Goal: Task Accomplishment & Management: Manage account settings

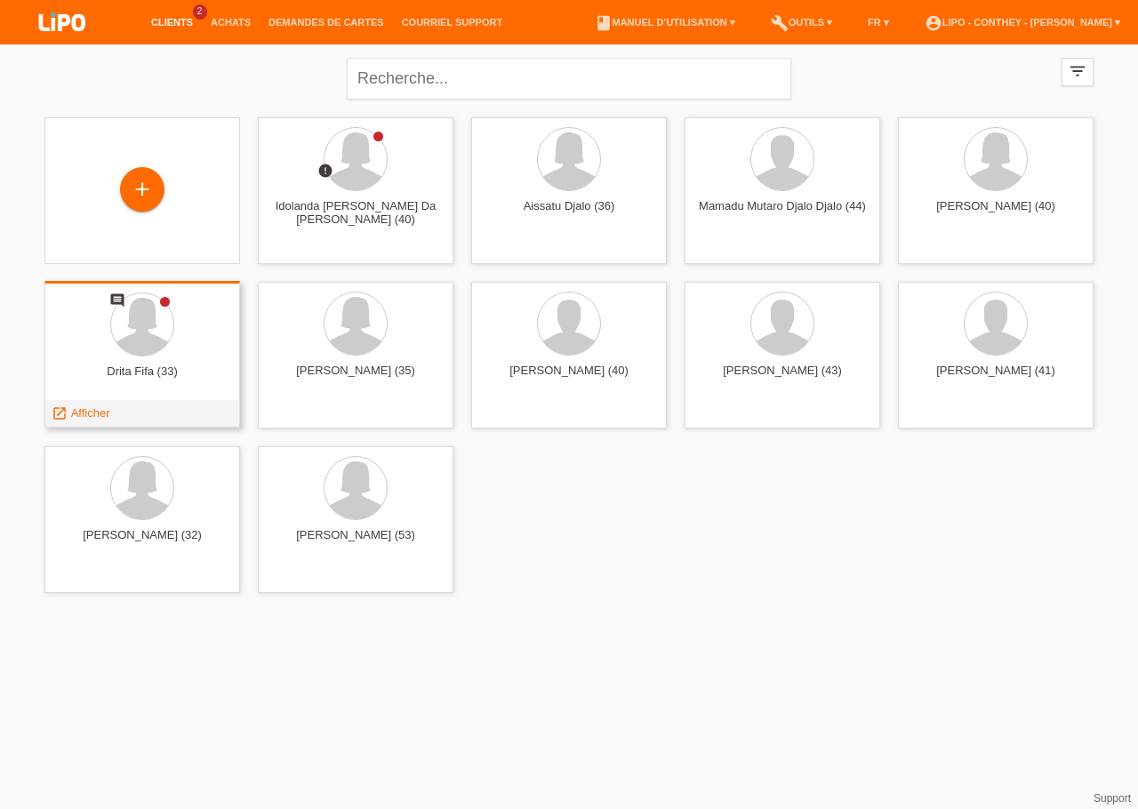
click at [159, 356] on div at bounding box center [142, 325] width 167 height 67
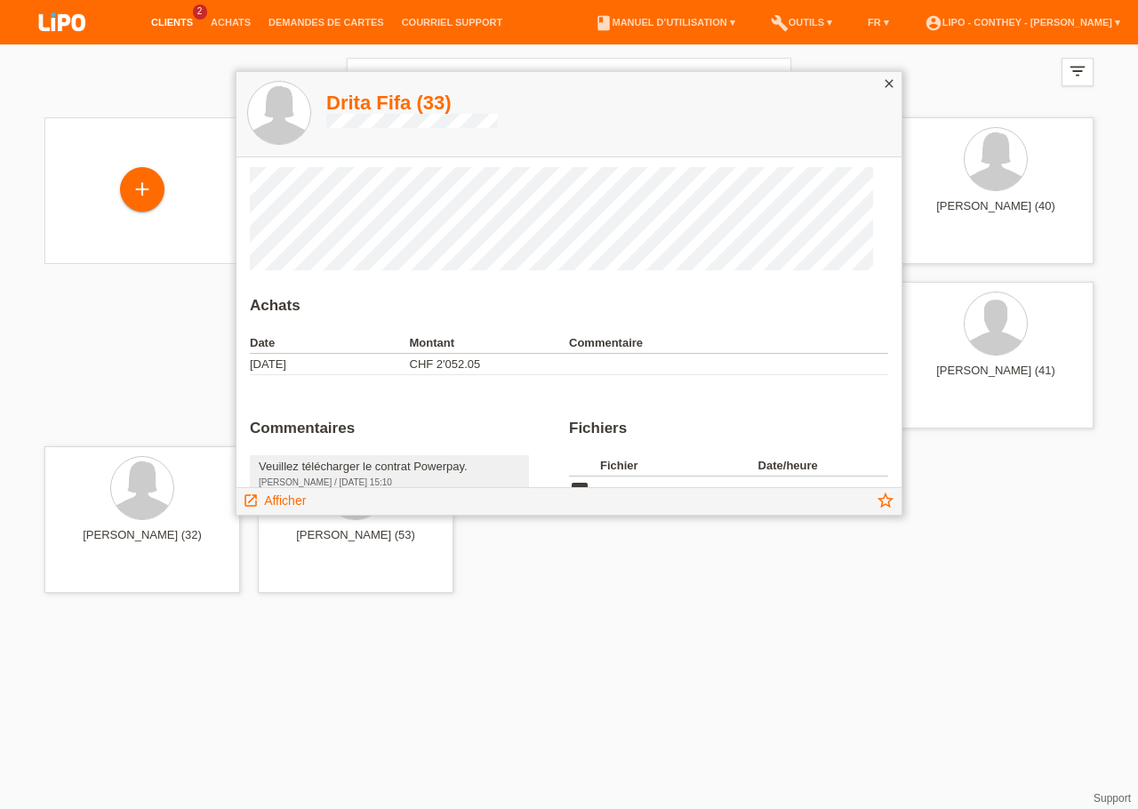
click at [886, 84] on icon "close" at bounding box center [889, 83] width 14 height 14
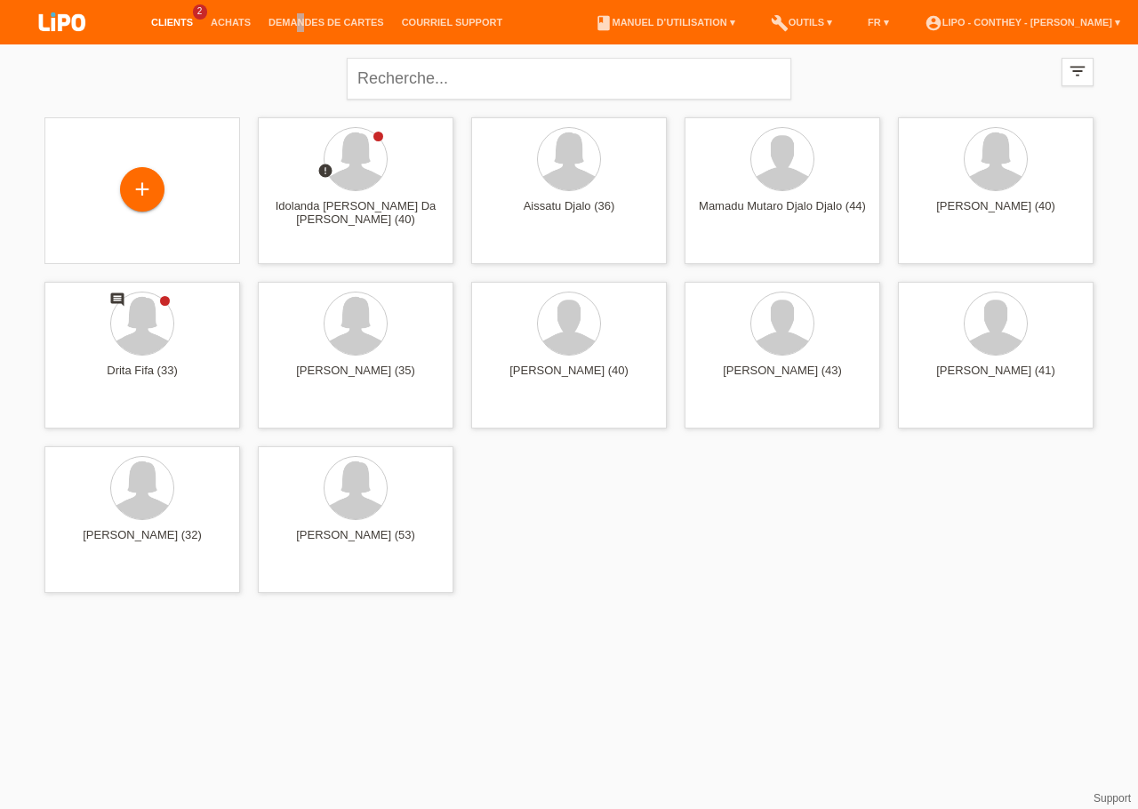
click at [297, 15] on li "Demandes de cartes" at bounding box center [326, 22] width 133 height 45
click at [308, 22] on link "Demandes de cartes" at bounding box center [326, 22] width 133 height 11
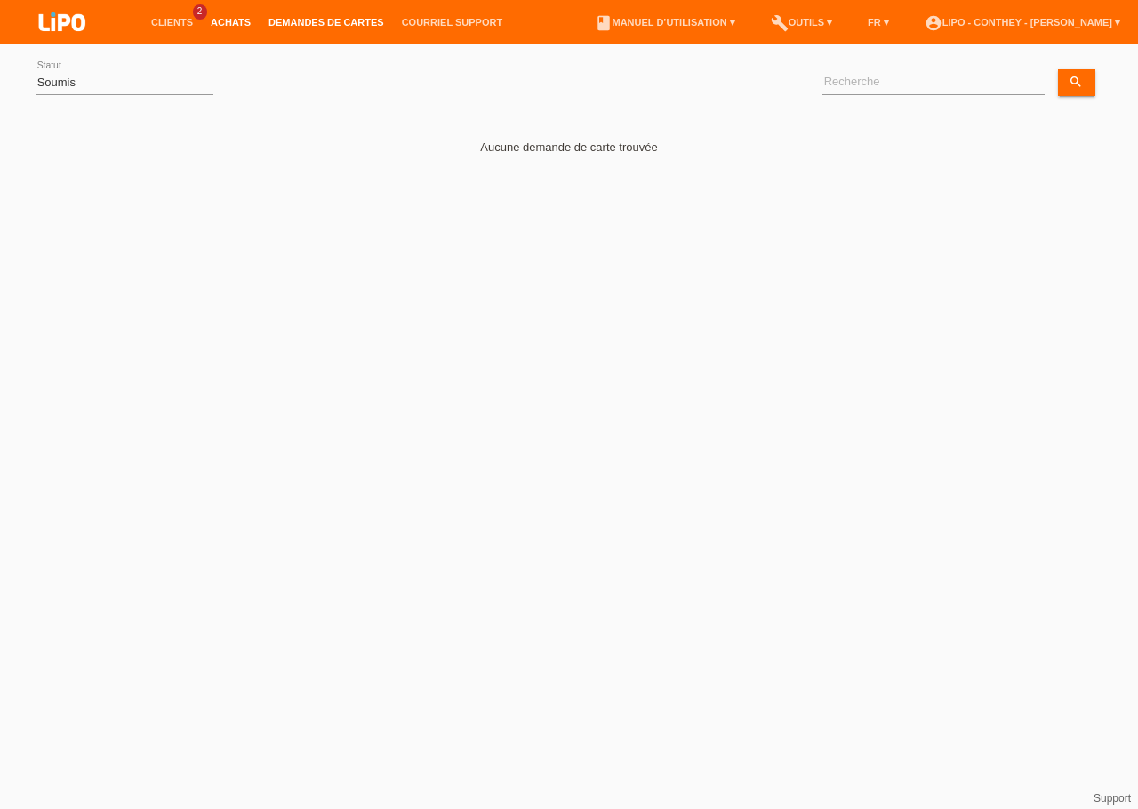
click at [212, 23] on link "Achats" at bounding box center [231, 22] width 58 height 11
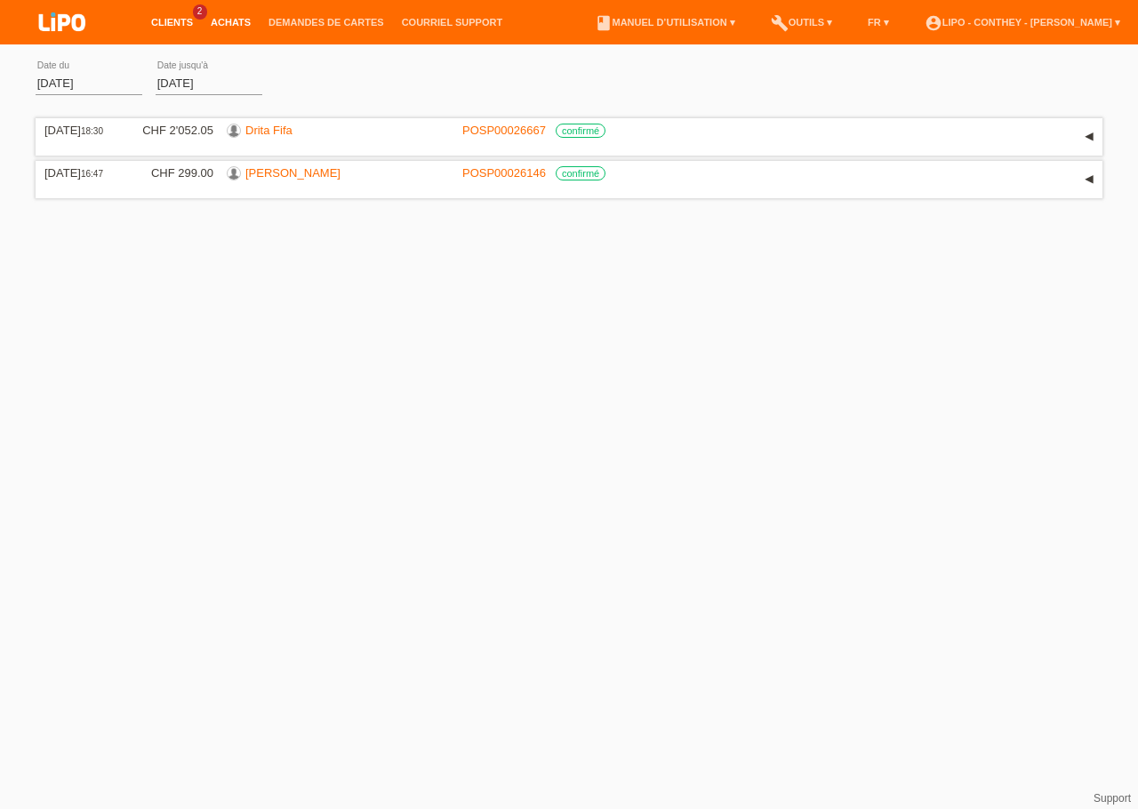
click at [180, 22] on link "Clients" at bounding box center [172, 22] width 60 height 11
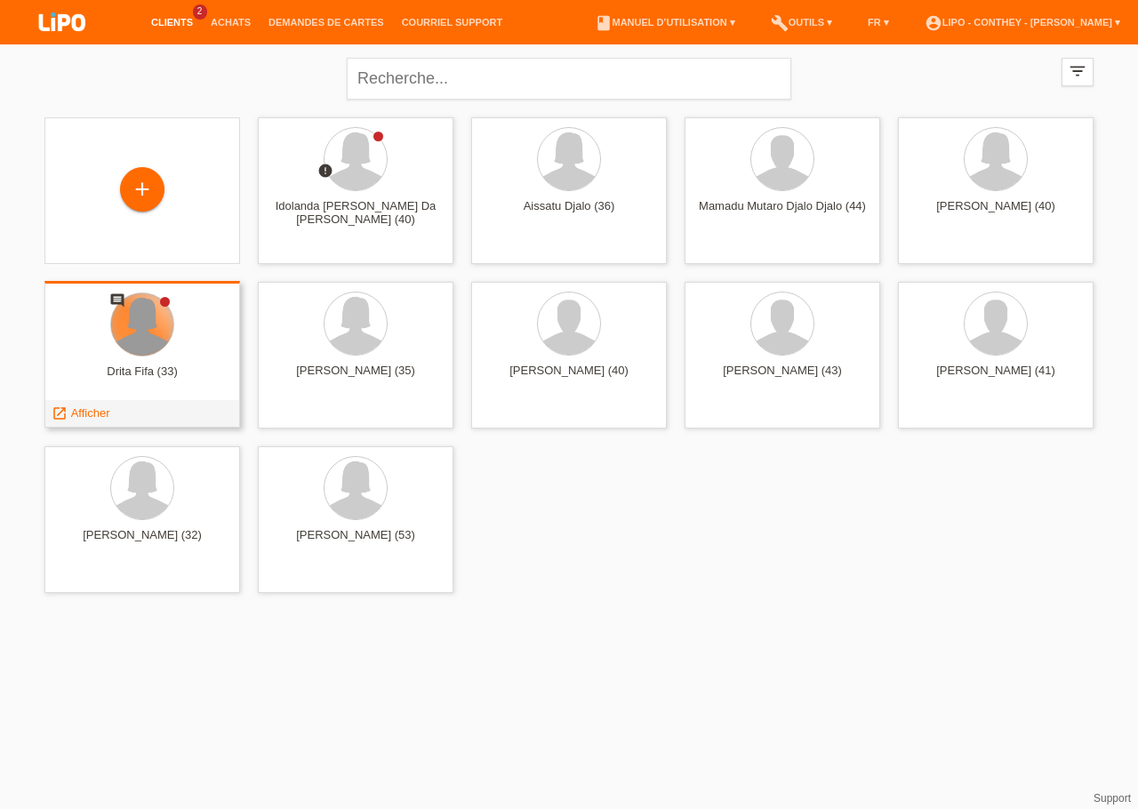
click at [143, 342] on div at bounding box center [142, 324] width 62 height 62
click at [94, 415] on span "Afficher" at bounding box center [90, 412] width 39 height 13
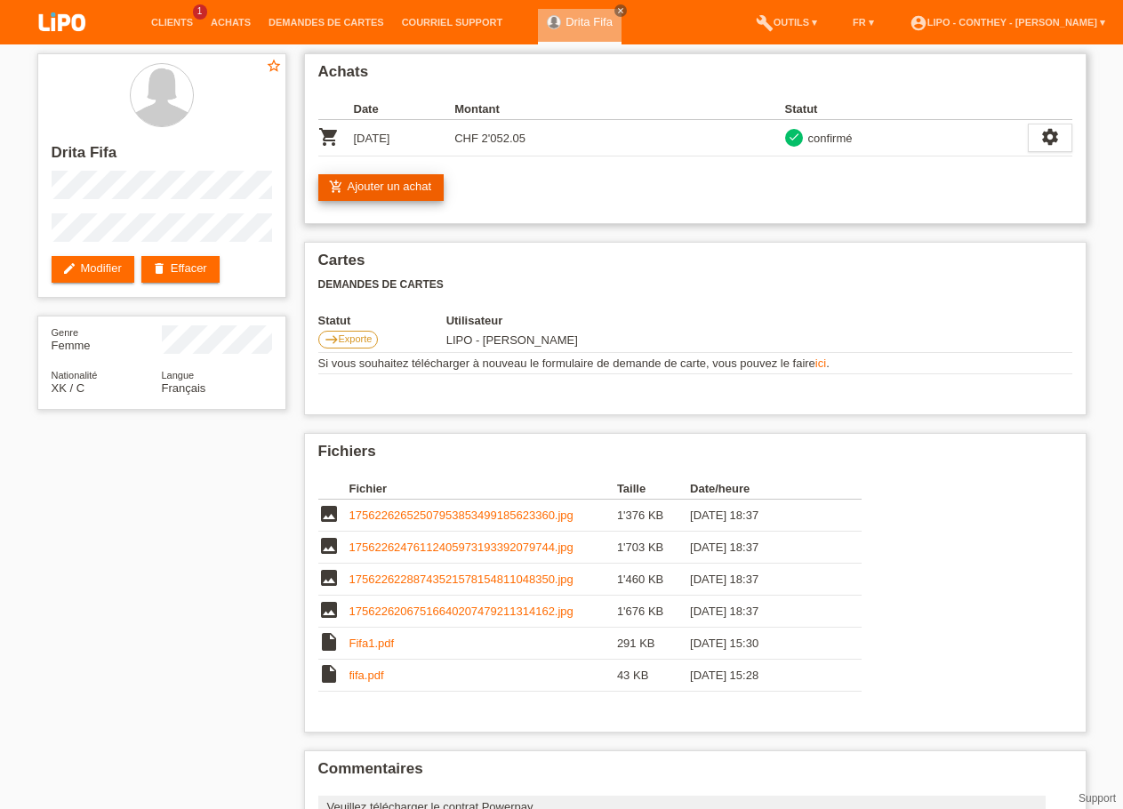
click at [409, 189] on link "add_shopping_cart Ajouter un achat" at bounding box center [381, 187] width 126 height 27
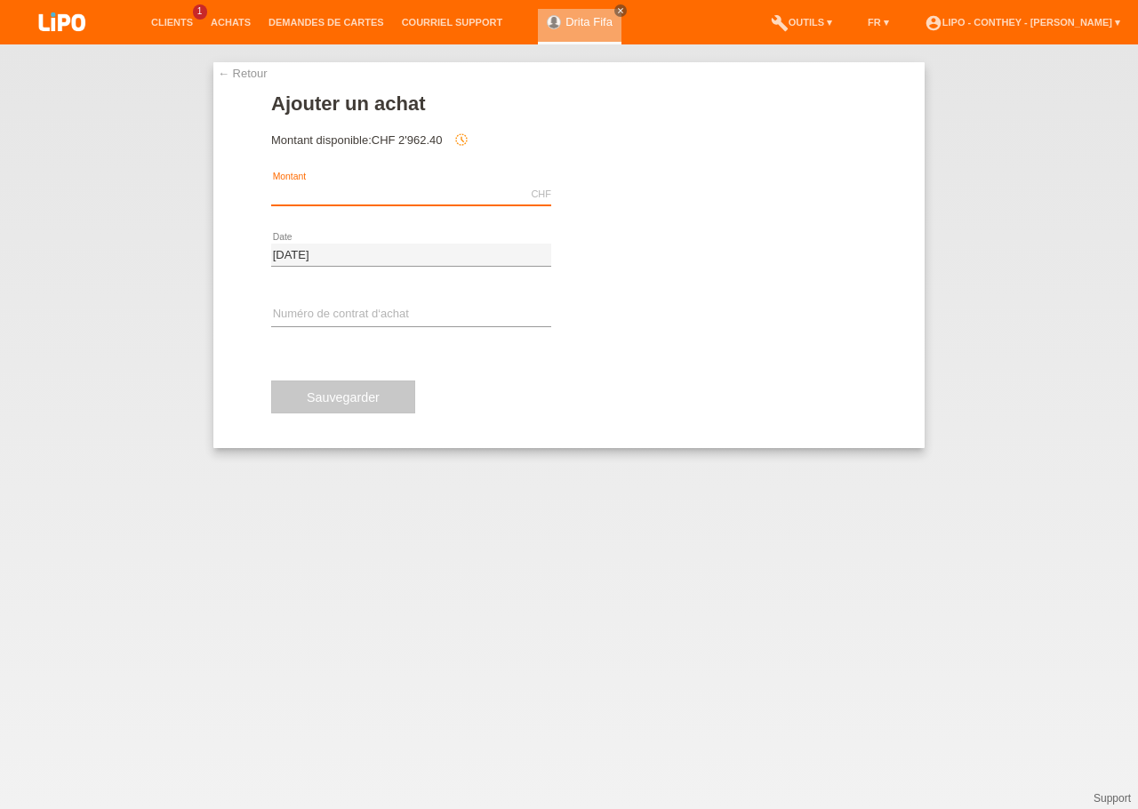
click at [307, 198] on input "text" at bounding box center [411, 194] width 280 height 22
type input "856.65"
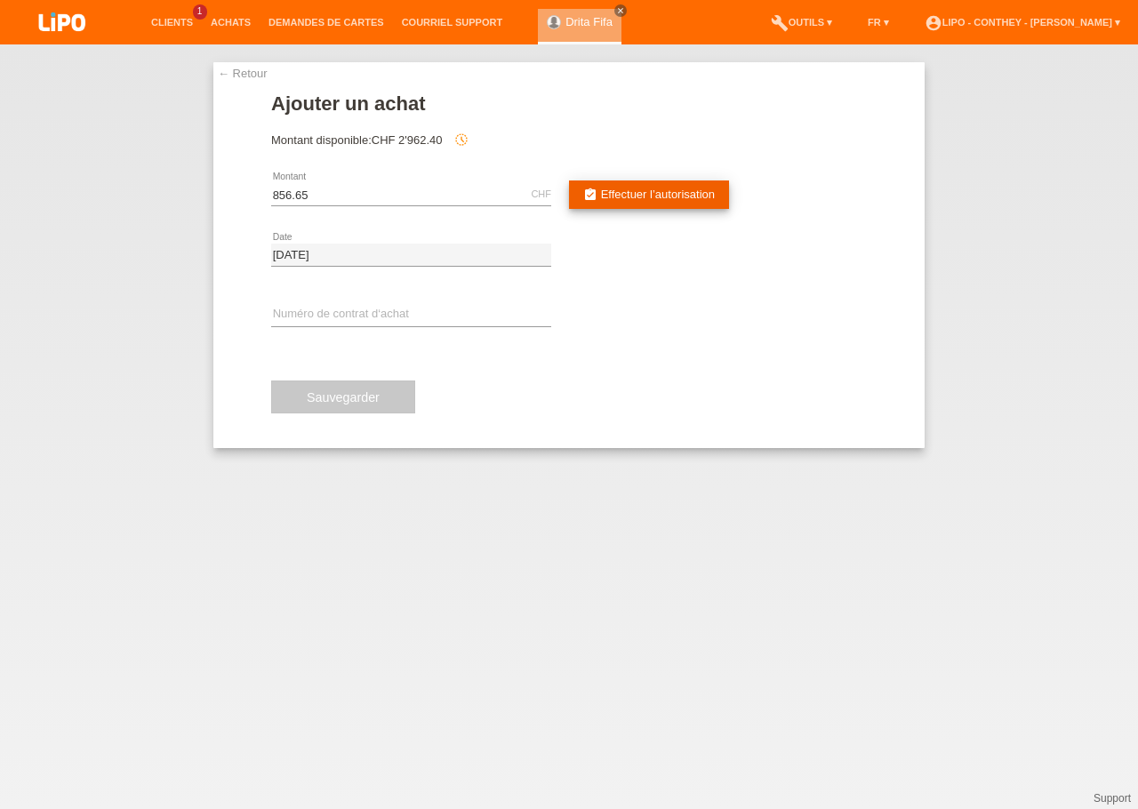
click at [626, 198] on span "Effectuer l’autorisation" at bounding box center [658, 194] width 114 height 13
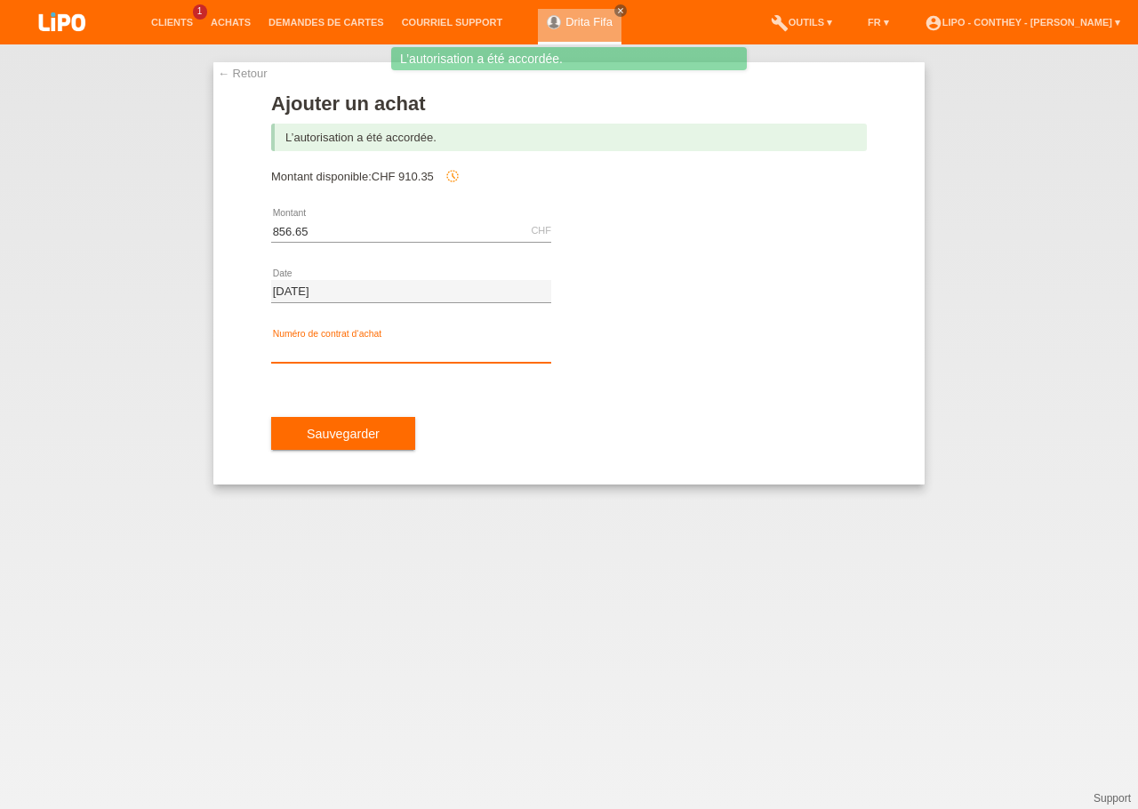
click at [383, 351] on input "text" at bounding box center [411, 351] width 280 height 22
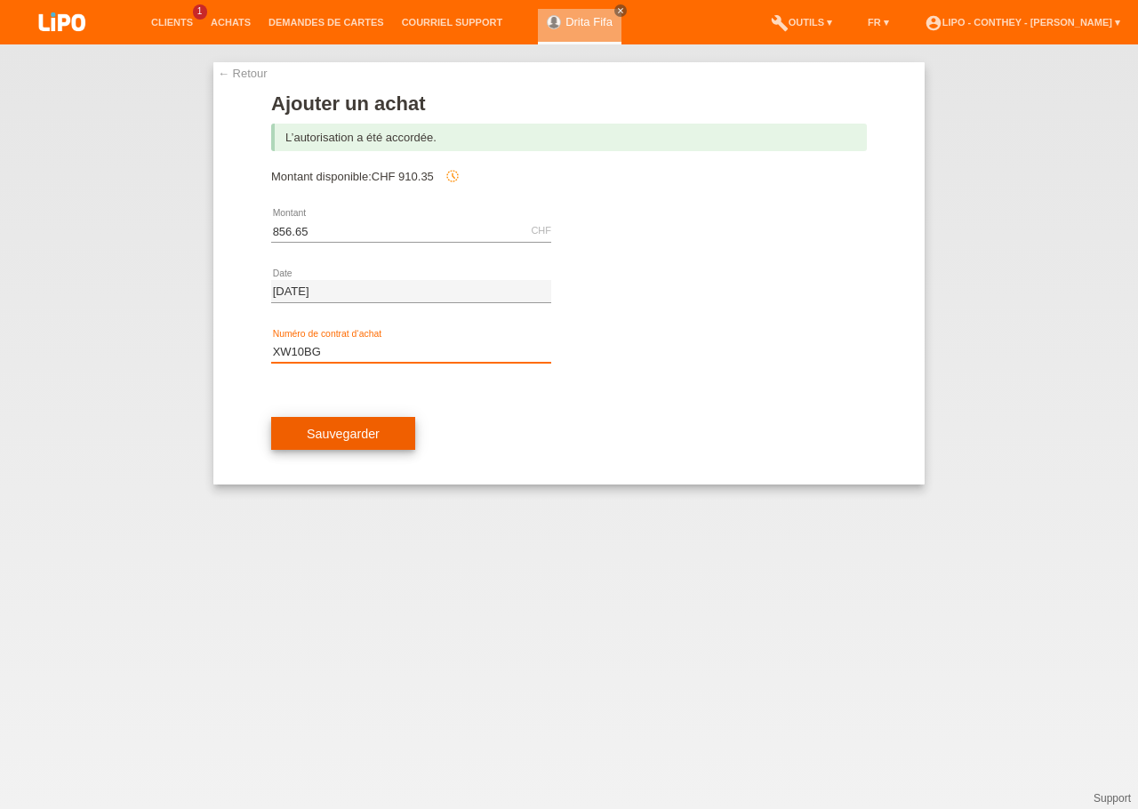
type input "XW10BG"
click at [388, 442] on button "Sauvegarder" at bounding box center [343, 434] width 144 height 34
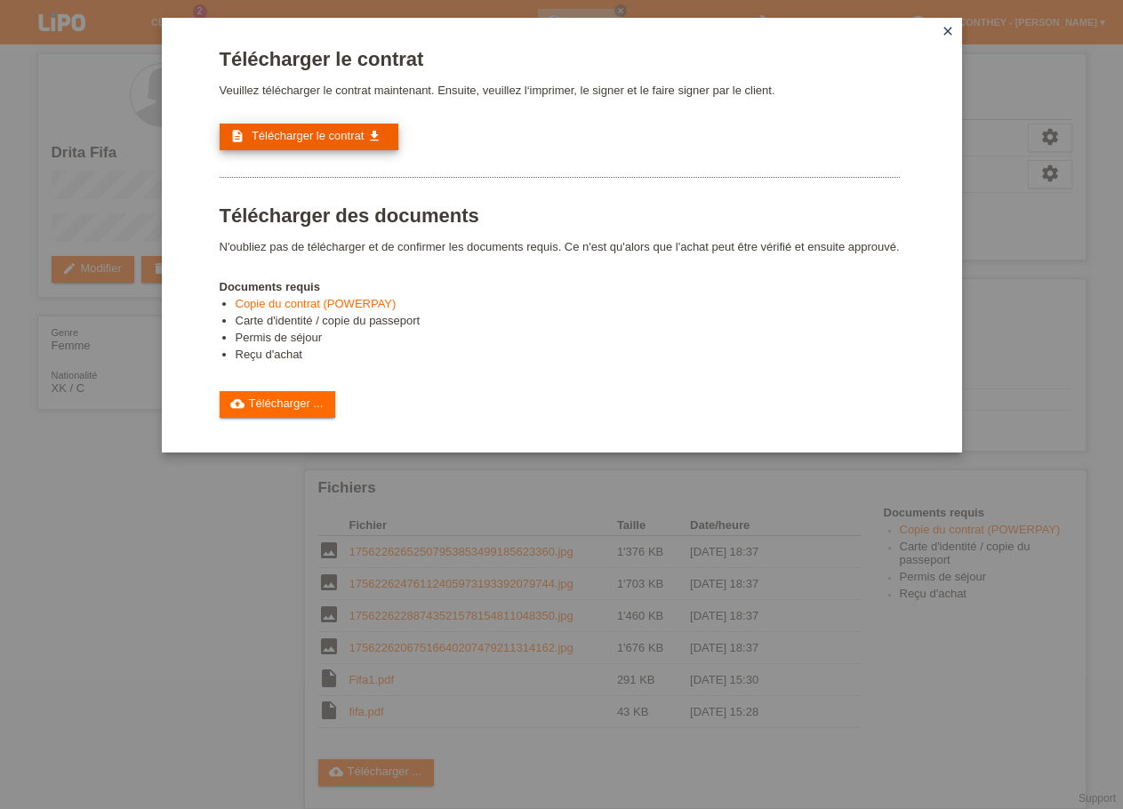
click at [319, 136] on span "Télécharger le contrat" at bounding box center [308, 135] width 112 height 13
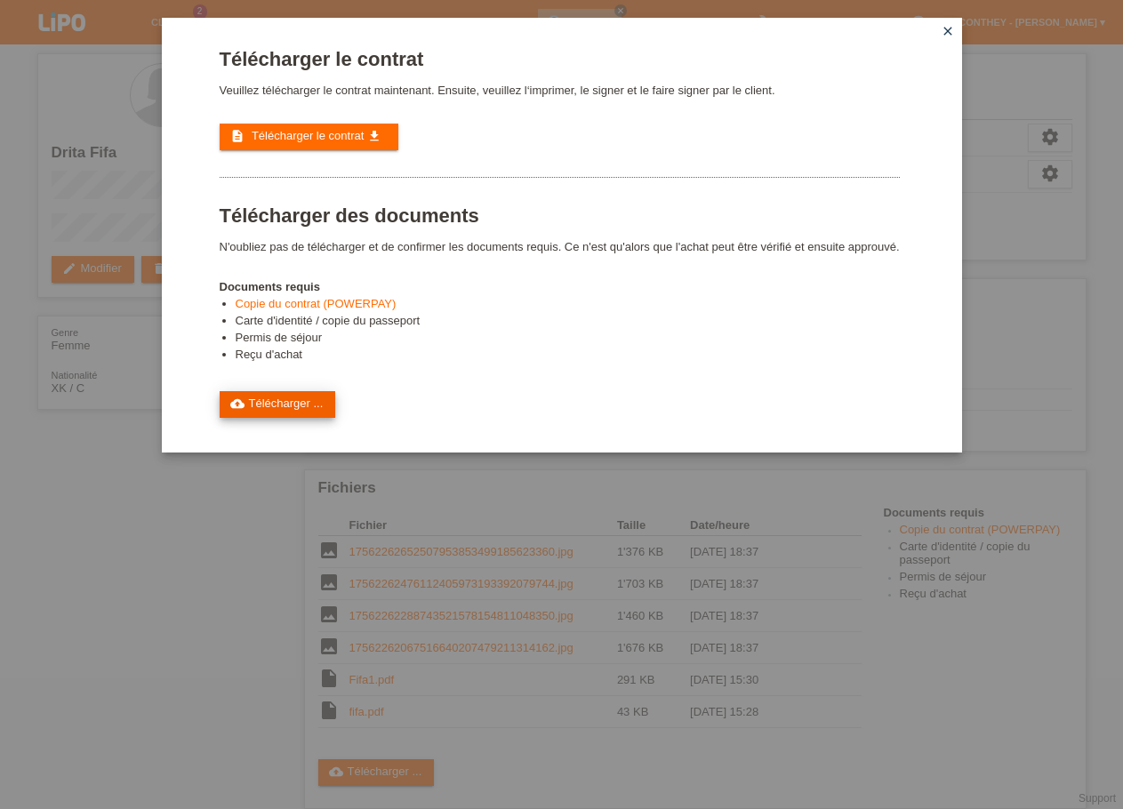
click at [273, 418] on link "cloud_upload Télécharger ..." at bounding box center [278, 404] width 116 height 27
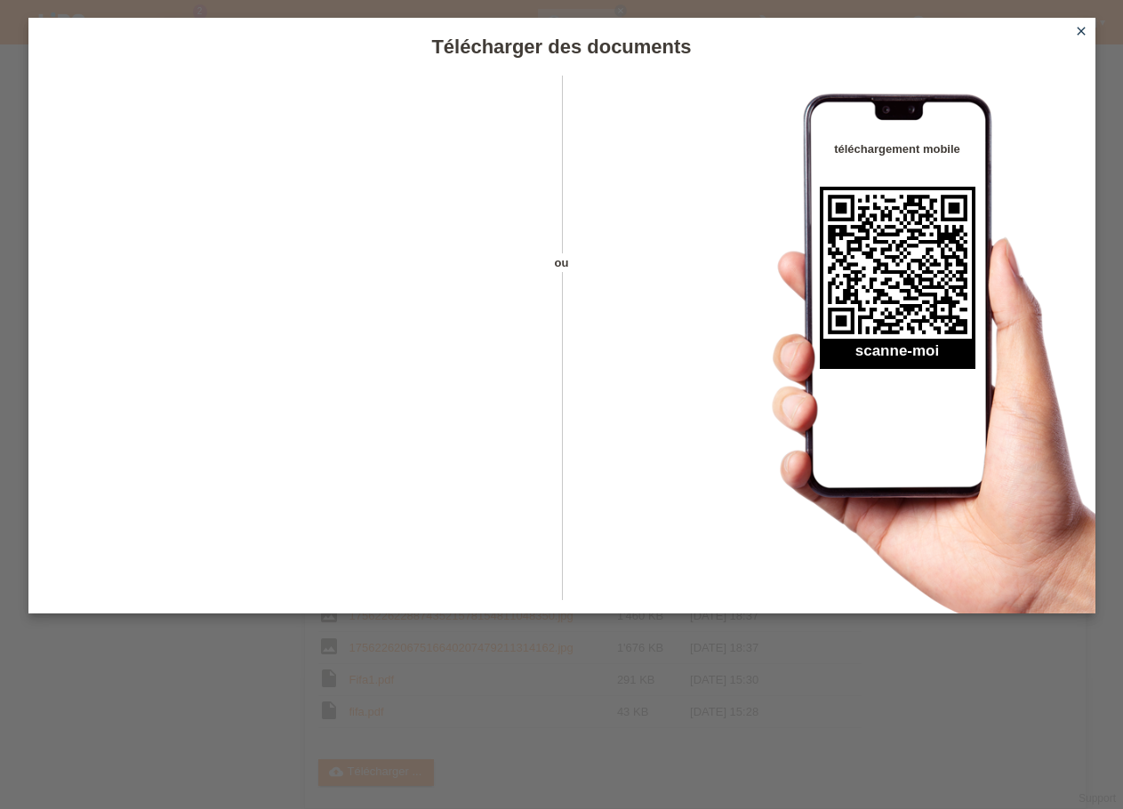
click at [1081, 32] on icon "close" at bounding box center [1081, 31] width 14 height 14
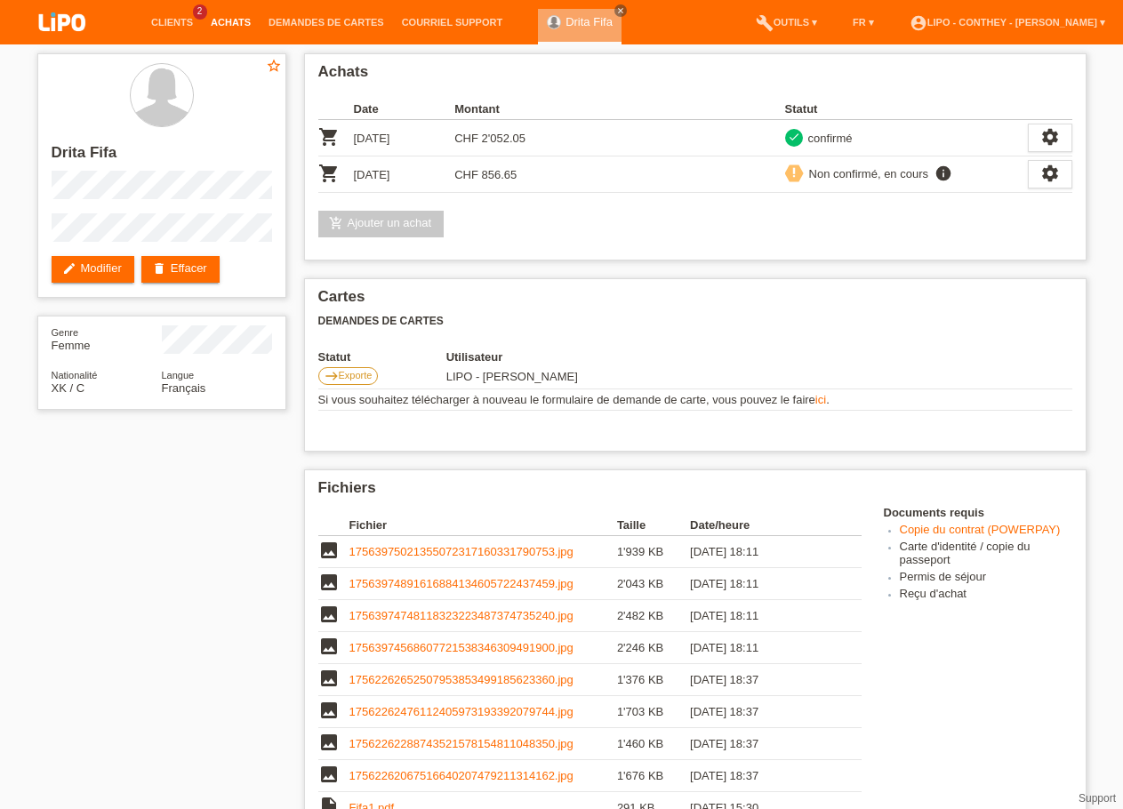
click at [229, 20] on link "Achats" at bounding box center [231, 22] width 58 height 11
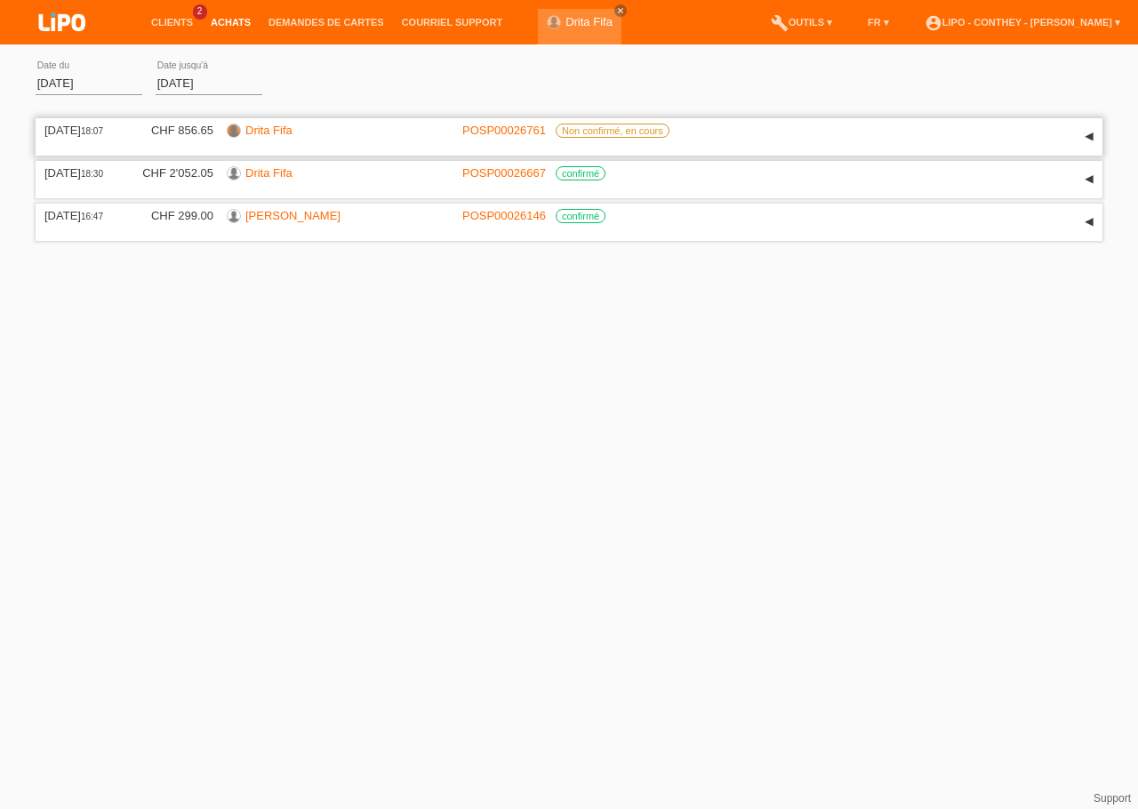
click at [238, 132] on div at bounding box center [234, 130] width 12 height 12
click at [256, 132] on link "Drita Fifa" at bounding box center [268, 130] width 47 height 13
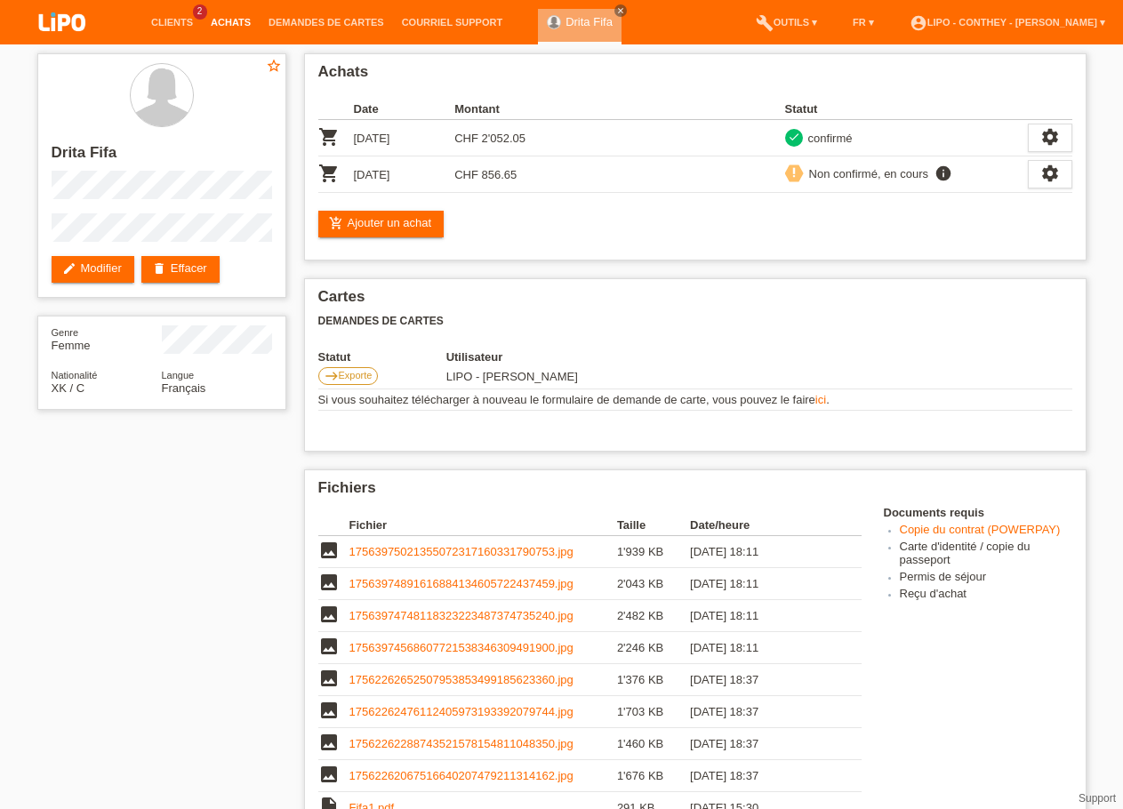
click at [212, 21] on link "Achats" at bounding box center [231, 22] width 58 height 11
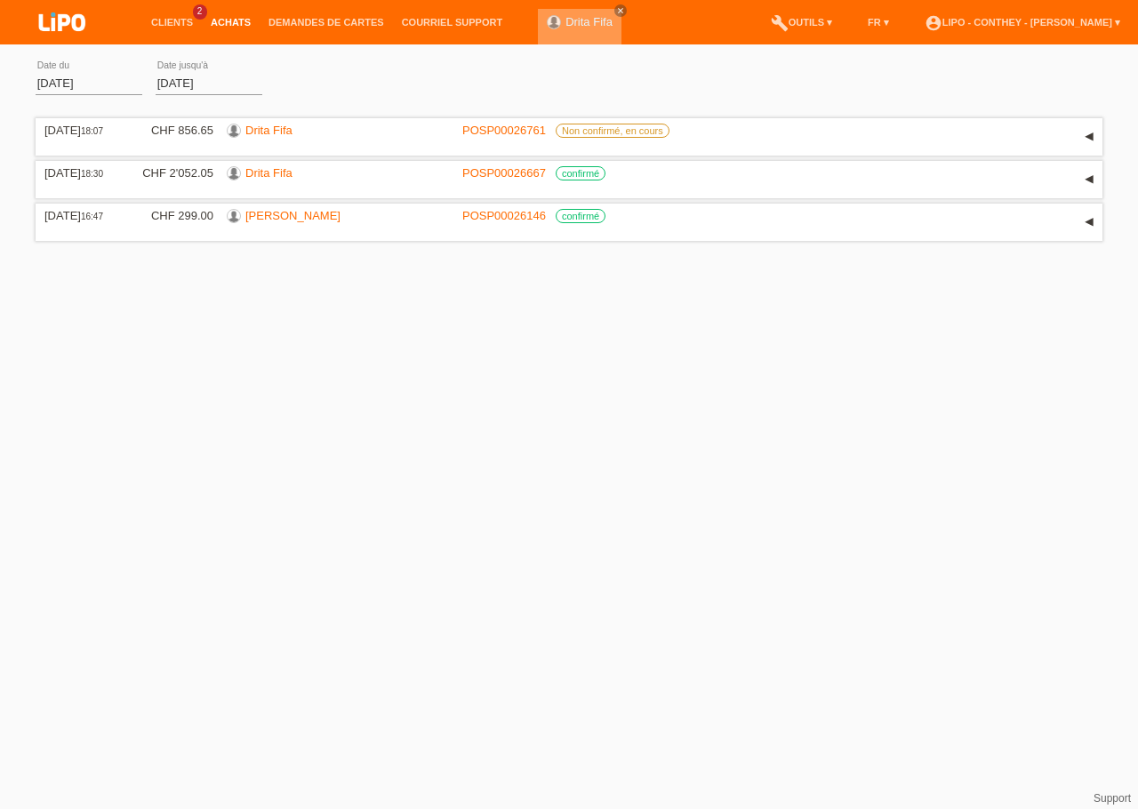
click at [565, 24] on link "Drita Fifa" at bounding box center [588, 21] width 47 height 13
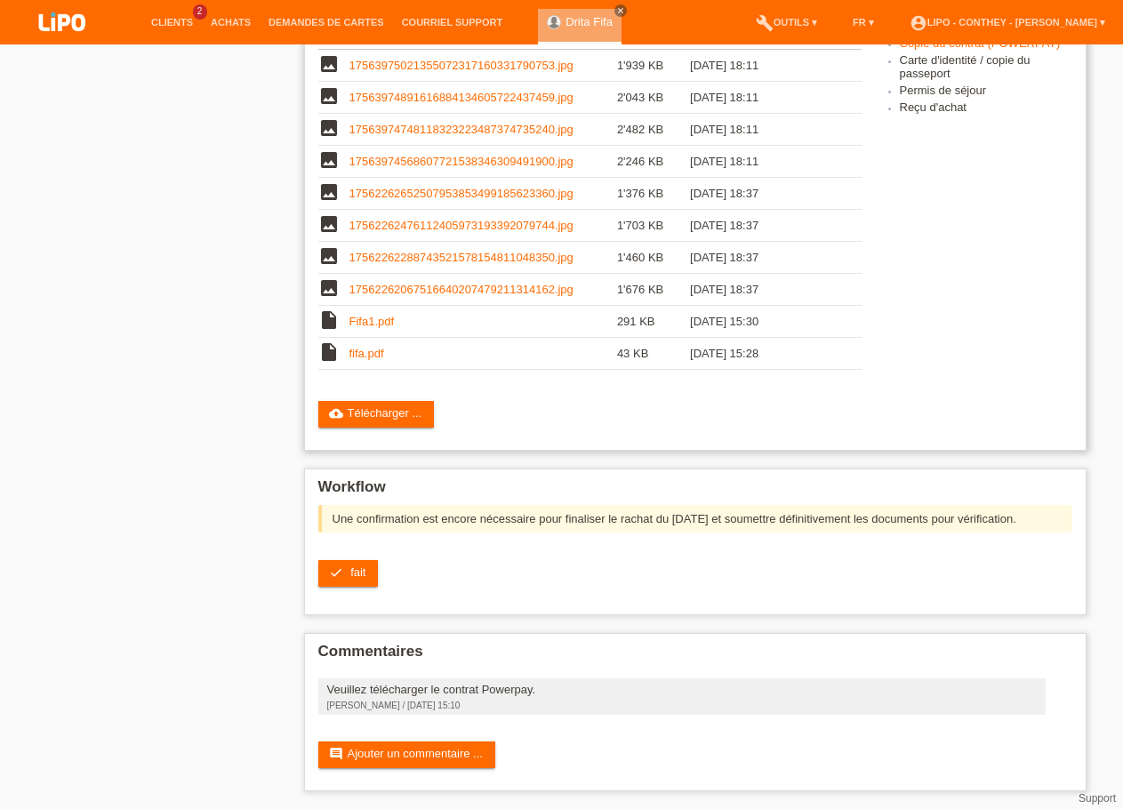
scroll to position [508, 0]
click at [352, 571] on span "fait" at bounding box center [357, 571] width 15 height 13
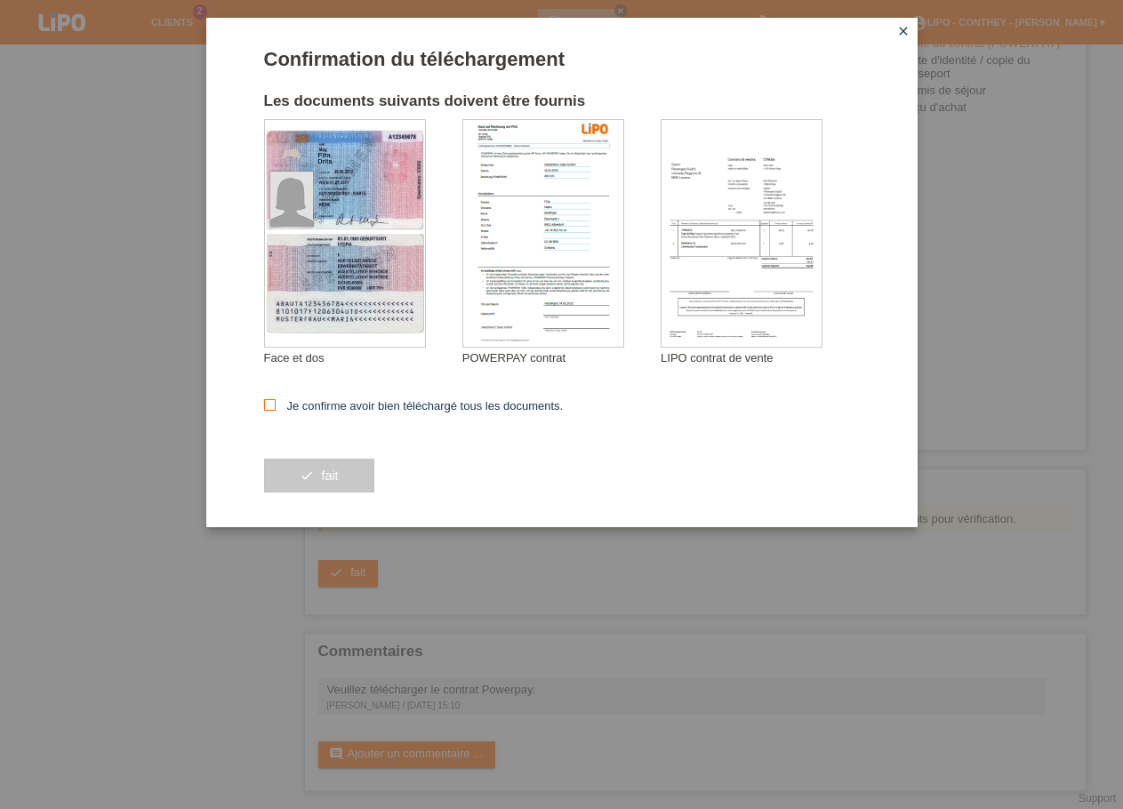
click at [273, 404] on icon at bounding box center [270, 405] width 12 height 12
click at [273, 404] on input "Je confirme avoir bien téléchargé tous les documents." at bounding box center [270, 405] width 12 height 12
checkbox input "true"
click at [335, 481] on span "fait" at bounding box center [329, 475] width 17 height 14
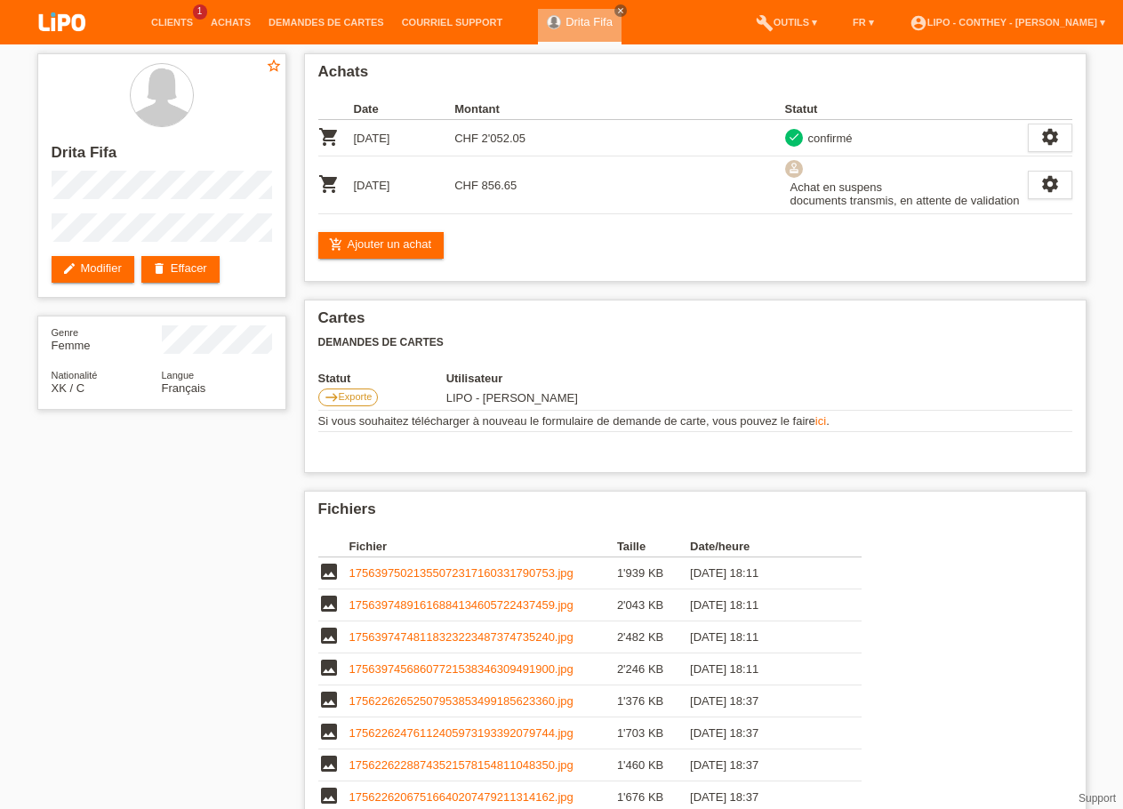
click at [234, 16] on li "Achats" at bounding box center [231, 22] width 58 height 45
click at [226, 27] on link "Achats" at bounding box center [231, 22] width 58 height 11
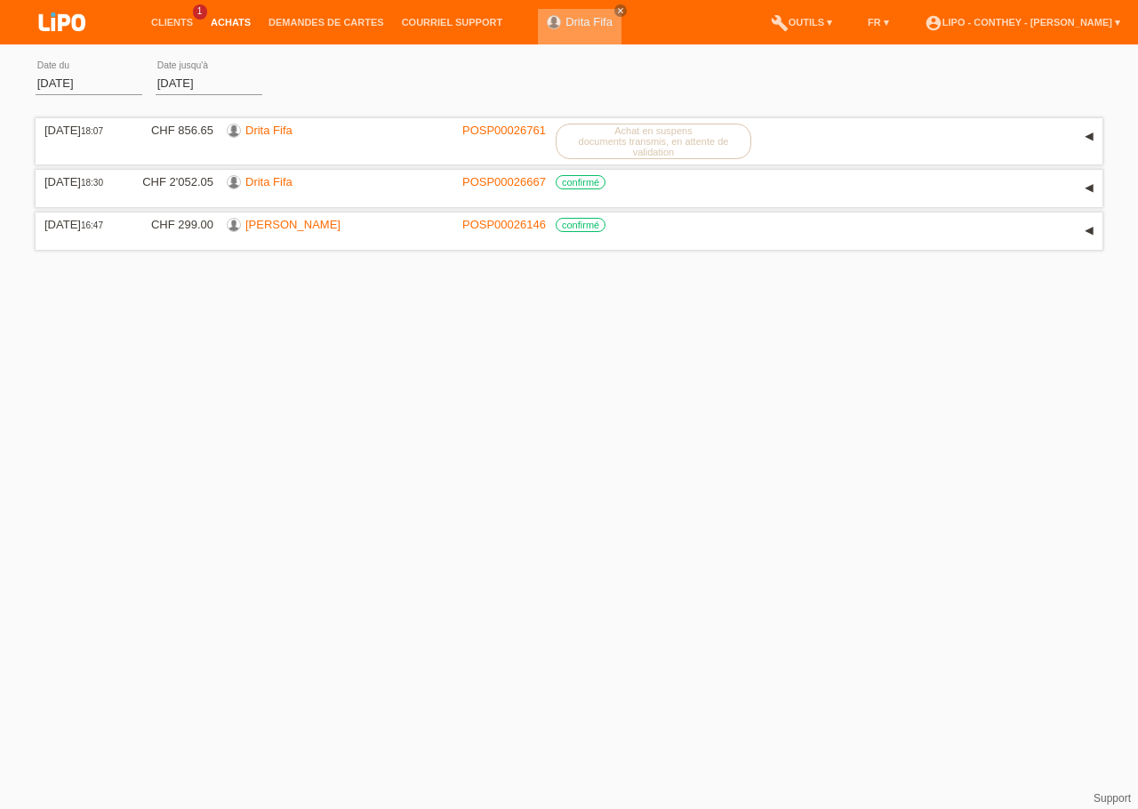
click at [570, 25] on link "Drita Fifa" at bounding box center [588, 21] width 47 height 13
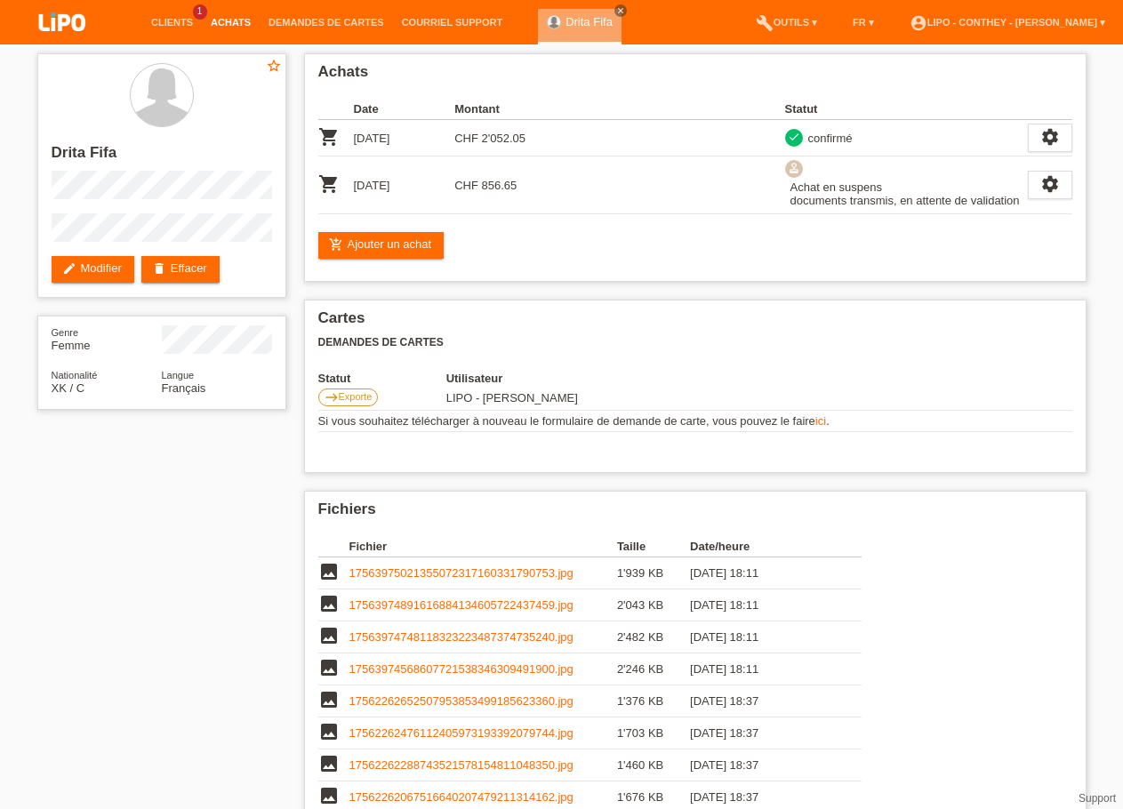
click at [216, 26] on link "Achats" at bounding box center [231, 22] width 58 height 11
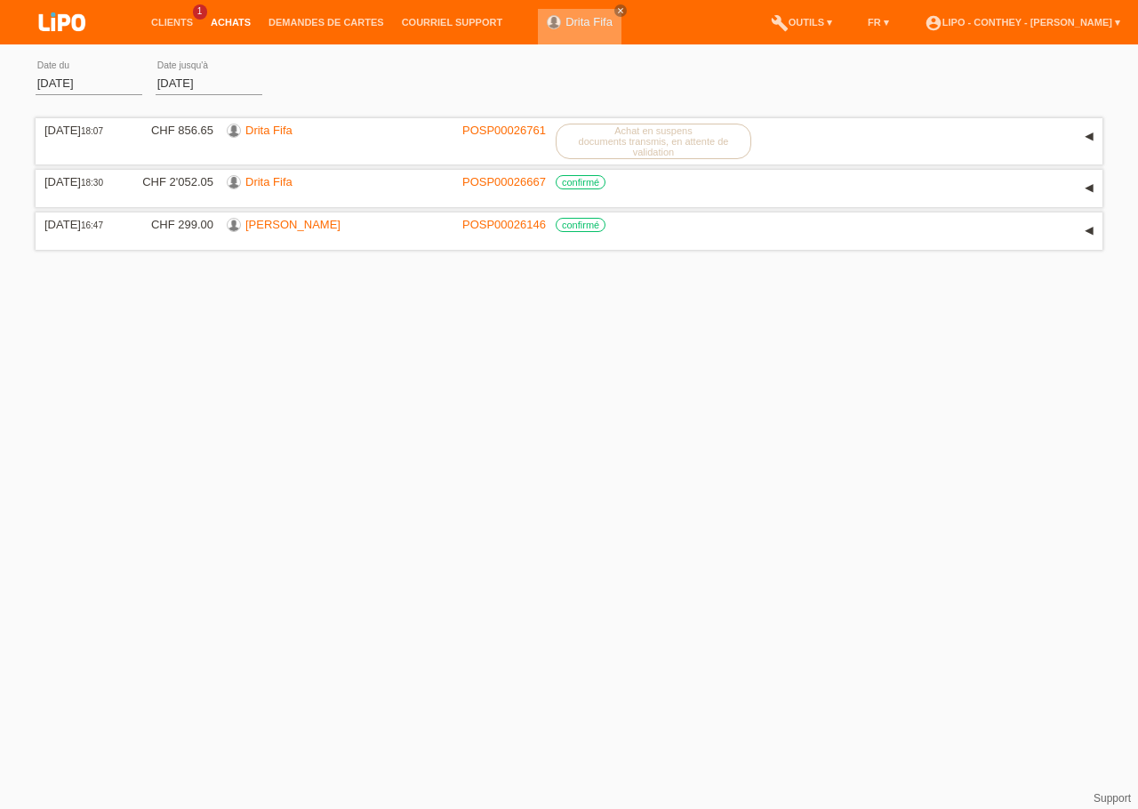
click at [565, 24] on link "Drita Fifa" at bounding box center [588, 21] width 47 height 13
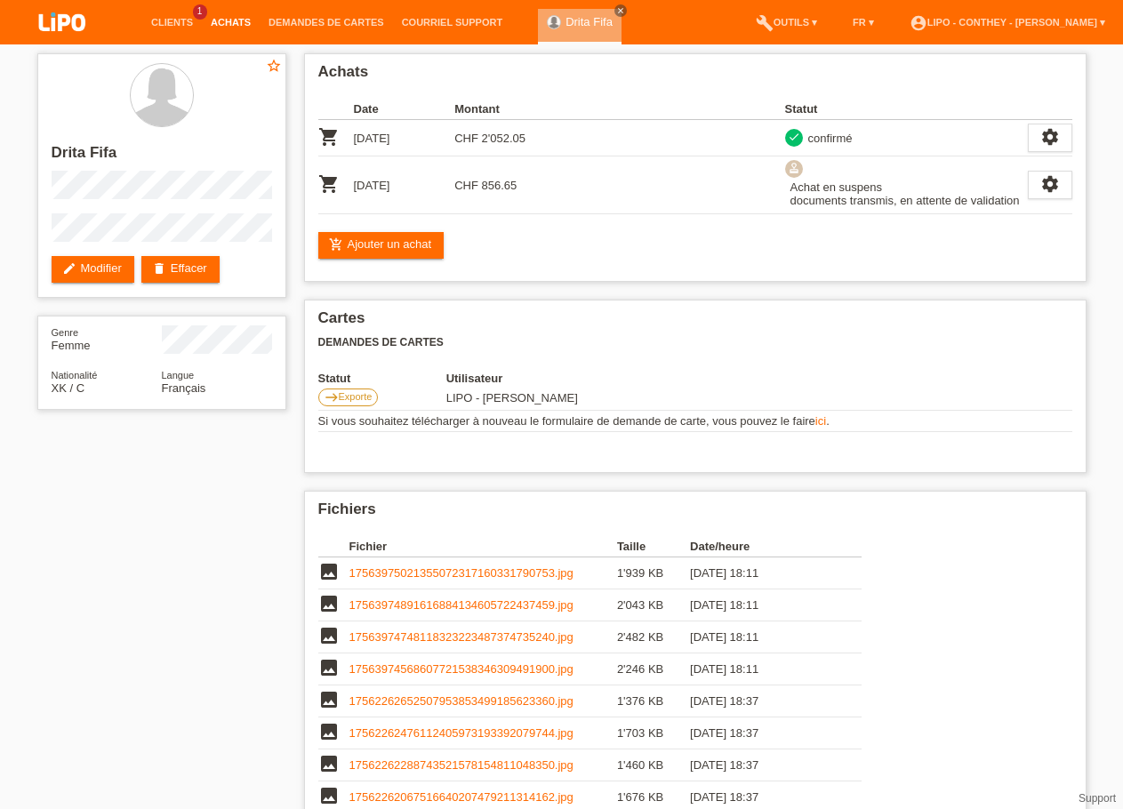
click at [229, 22] on link "Achats" at bounding box center [231, 22] width 58 height 11
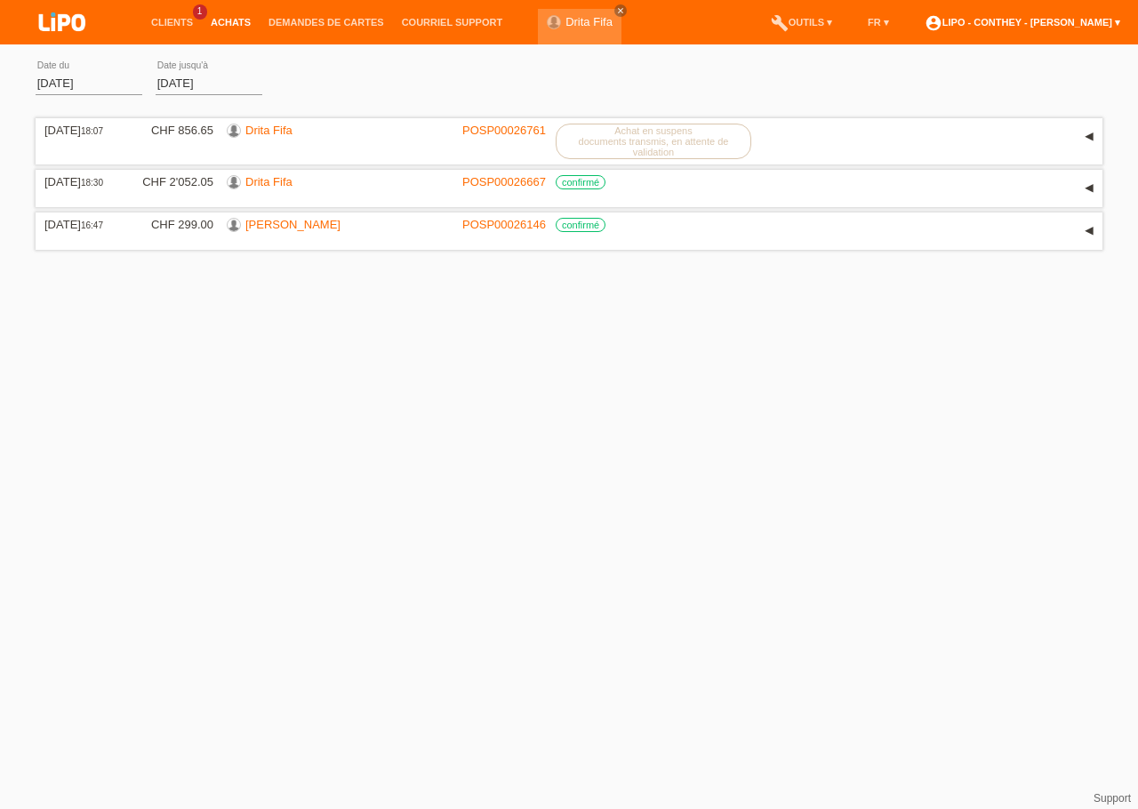
click at [1115, 20] on link "account_circle LIPO - Conthey - Martin Daniel ▾" at bounding box center [1022, 22] width 213 height 11
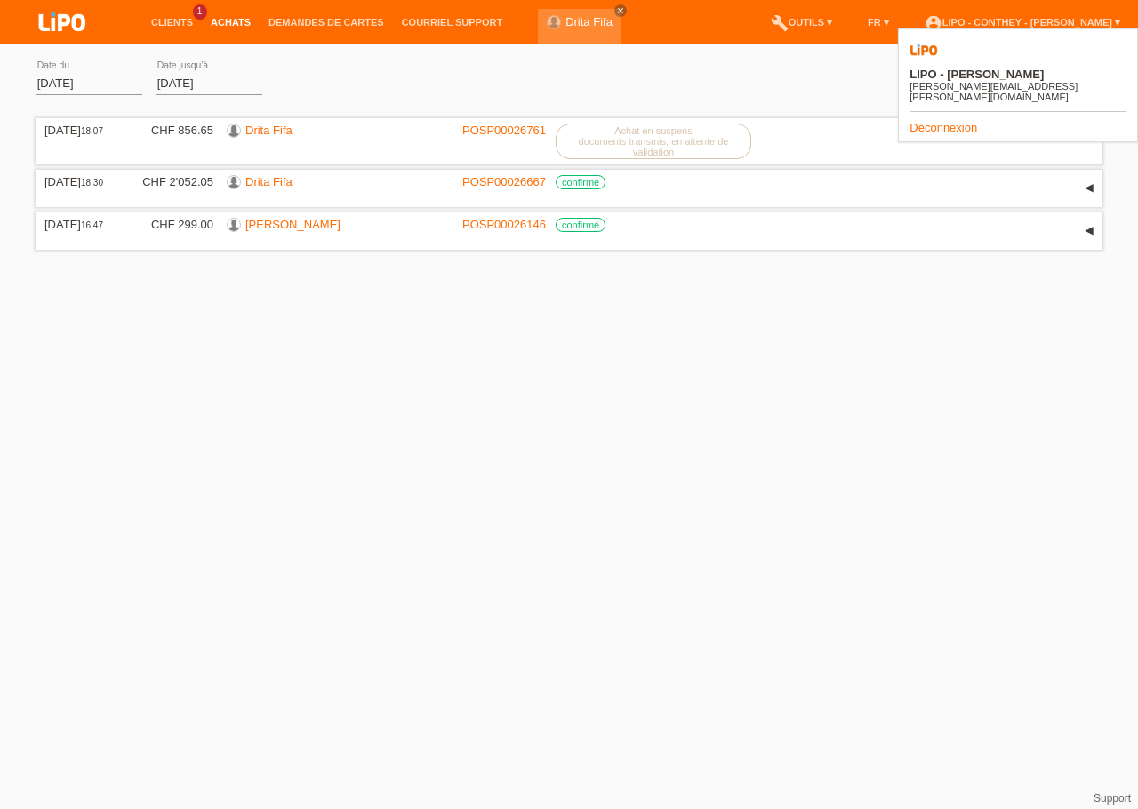
click at [936, 121] on link "Déconnexion" at bounding box center [943, 127] width 68 height 13
